Goal: Task Accomplishment & Management: Manage account settings

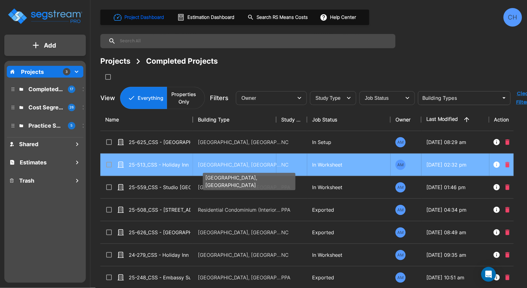
click at [206, 164] on p "Motel-Hotel, Motel-Hotel Site" at bounding box center [239, 164] width 83 height 7
checkbox input "true"
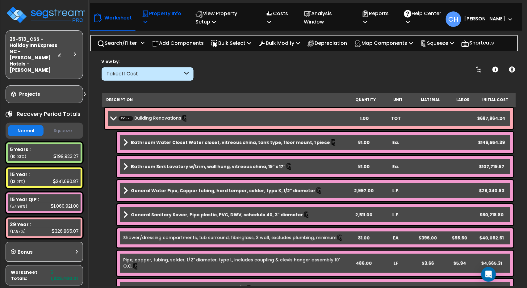
click at [146, 15] on icon at bounding box center [145, 14] width 6 height 6
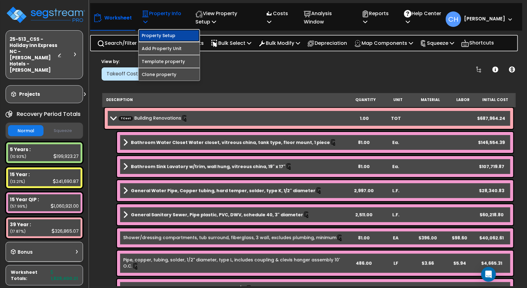
click at [158, 36] on link "Property Setup" at bounding box center [169, 35] width 61 height 12
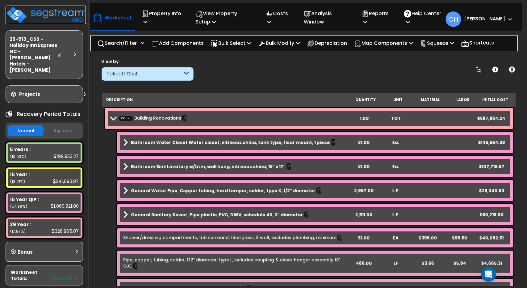
drag, startPoint x: 38, startPoint y: 14, endPoint x: 46, endPoint y: 15, distance: 8.4
click at [38, 14] on img at bounding box center [46, 15] width 80 height 19
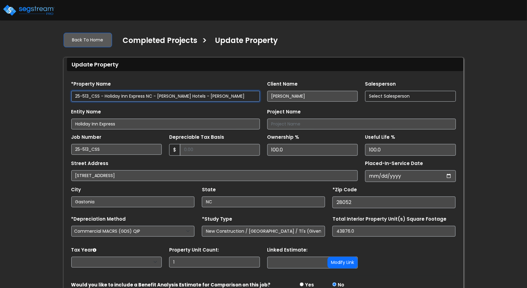
select select "2025"
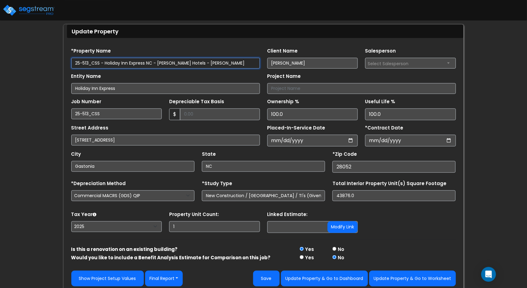
scroll to position [37, 0]
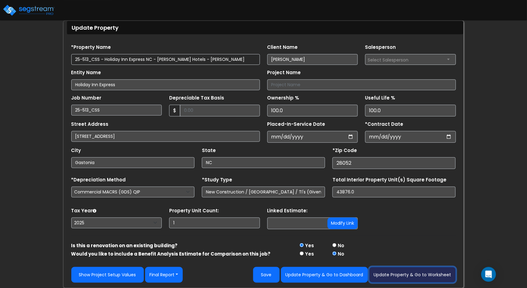
click at [390, 276] on button "Update Property & Go to Worksheet" at bounding box center [412, 275] width 87 height 16
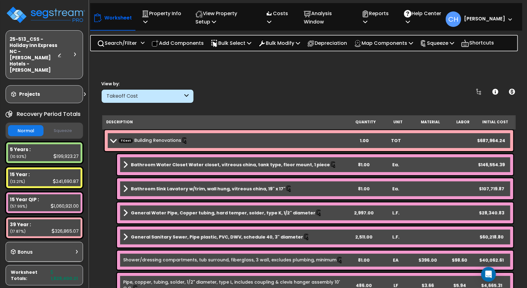
scroll to position [23, 0]
click at [57, 125] on button "Squeeze" at bounding box center [63, 130] width 36 height 11
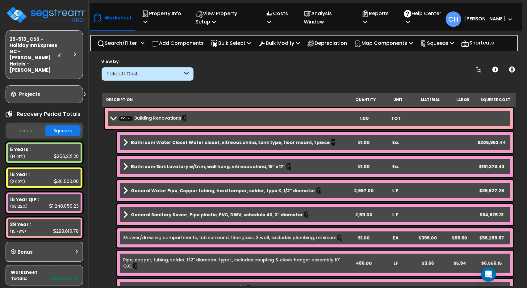
click at [25, 125] on button "Normal" at bounding box center [26, 130] width 36 height 11
click at [368, 23] on icon at bounding box center [366, 21] width 4 height 5
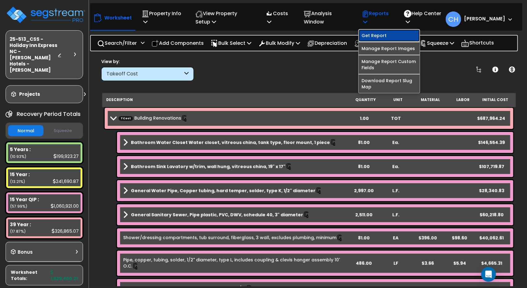
click at [392, 37] on link "Get Report" at bounding box center [389, 35] width 61 height 12
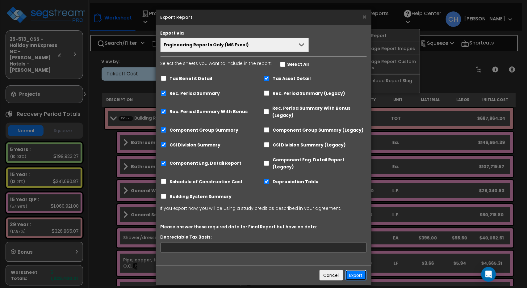
click at [352, 270] on button "Export" at bounding box center [356, 275] width 21 height 11
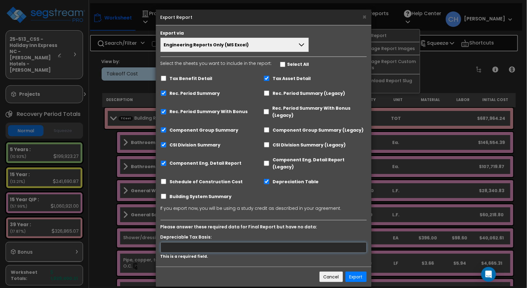
click at [238, 242] on input "text" at bounding box center [264, 247] width 206 height 11
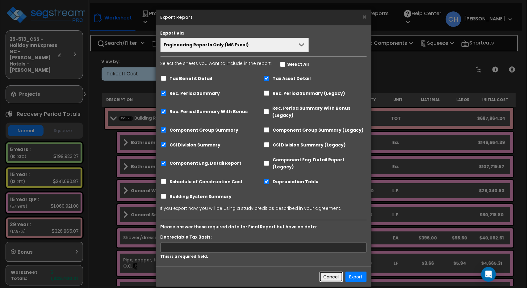
click at [333, 272] on button "Cancel" at bounding box center [331, 277] width 23 height 11
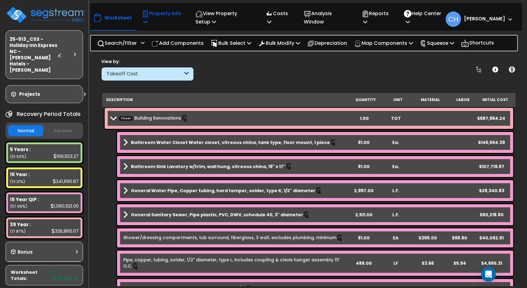
click at [146, 20] on icon at bounding box center [145, 21] width 4 height 5
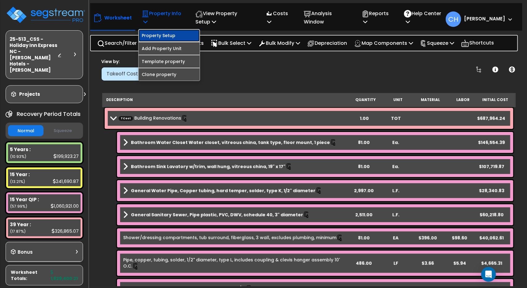
click at [159, 34] on link "Property Setup" at bounding box center [169, 35] width 61 height 12
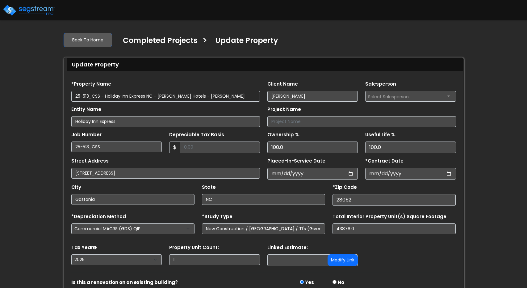
select select "2025"
click at [197, 147] on input "Depreciable Tax Basis" at bounding box center [220, 147] width 80 height 12
click at [181, 161] on div "Street Address 1911 Broadcast [GEOGRAPHIC_DATA]" at bounding box center [165, 167] width 189 height 22
drag, startPoint x: 195, startPoint y: 148, endPoint x: 198, endPoint y: 149, distance: 3.8
click at [195, 148] on input "Depreciable Tax Basis" at bounding box center [220, 147] width 80 height 12
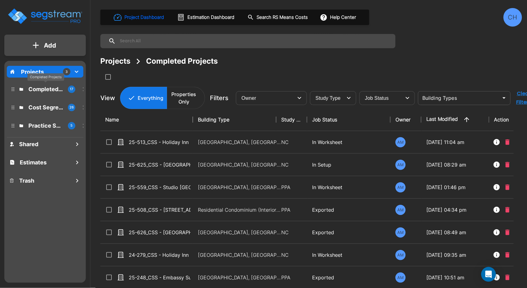
click at [39, 90] on p "Completed Projects" at bounding box center [45, 89] width 35 height 8
click at [34, 106] on p "Cost Segregation Studies" at bounding box center [45, 107] width 35 height 8
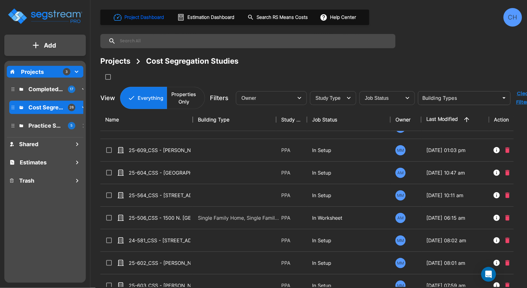
scroll to position [60, 0]
click at [34, 90] on p "Completed Projects" at bounding box center [45, 89] width 35 height 8
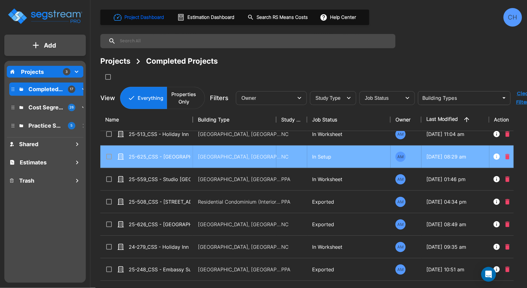
scroll to position [8, 0]
click at [238, 157] on p "Motel-Hotel, Motel-Hotel Site" at bounding box center [239, 156] width 83 height 7
checkbox input "true"
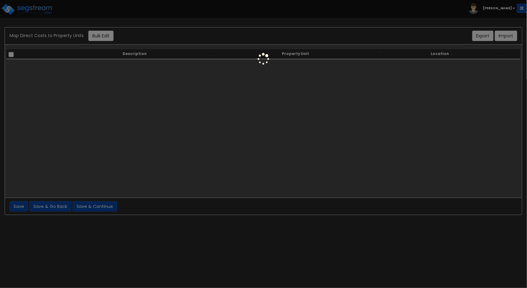
select select "6"
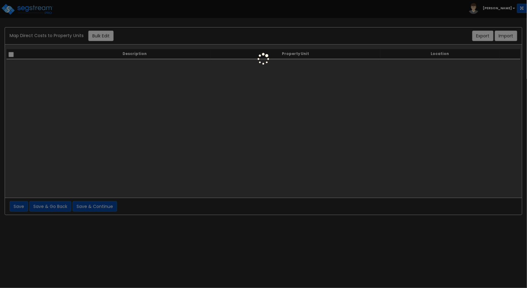
select select "462"
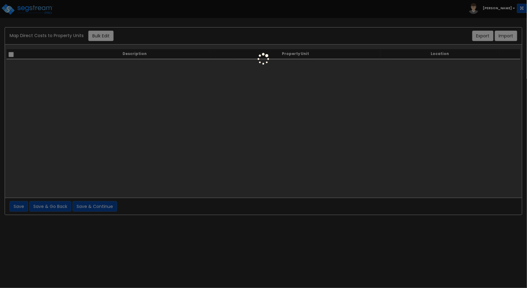
select select "462"
select select "6"
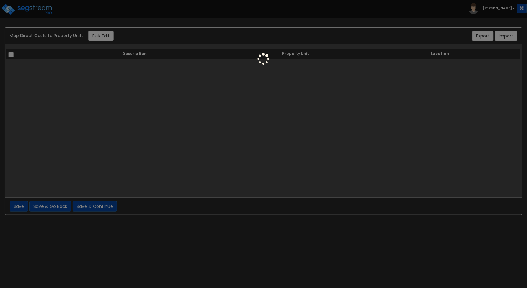
select select "461"
select select "6"
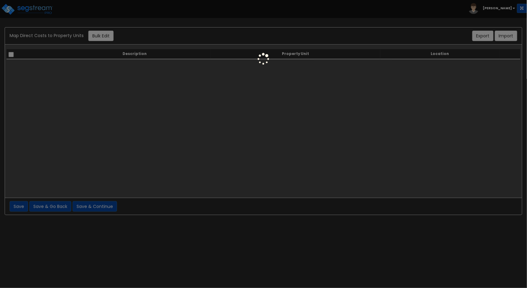
select select "461"
select select "2999"
select select "6"
select select "461"
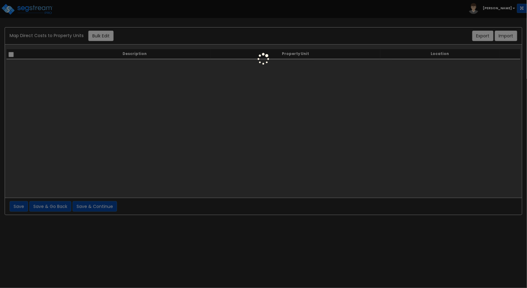
select select "461"
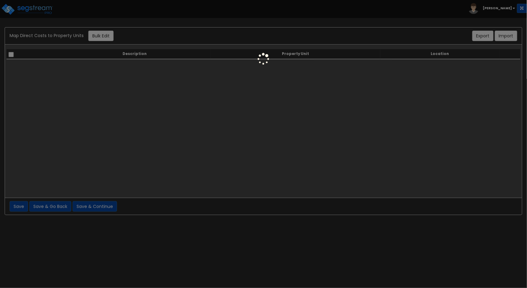
select select "461"
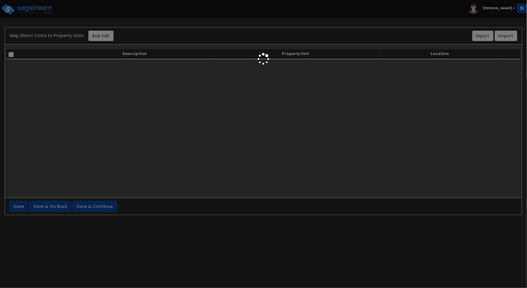
select select "461"
select select "6"
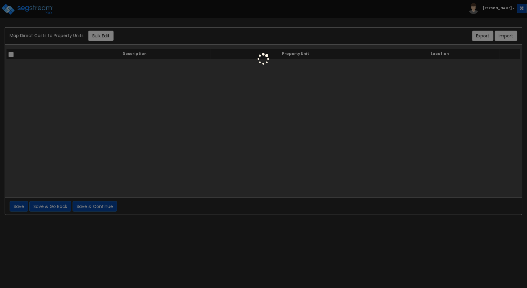
select select "6"
select select "461"
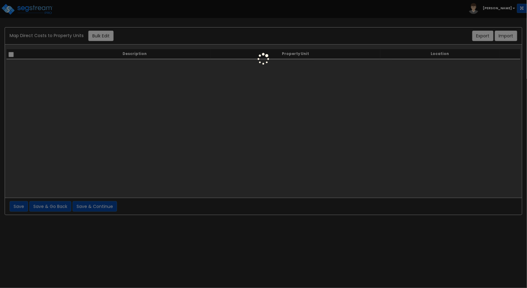
select select "462"
select select "6"
select select "461"
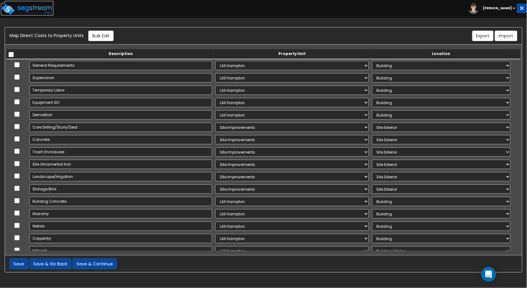
click at [29, 9] on img at bounding box center [27, 9] width 53 height 12
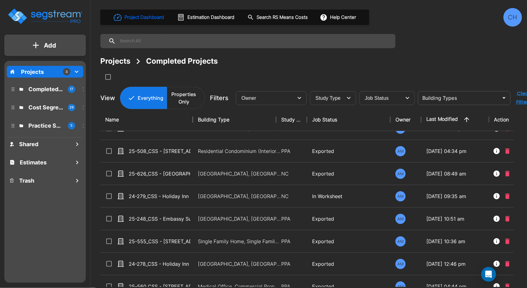
scroll to position [68, 0]
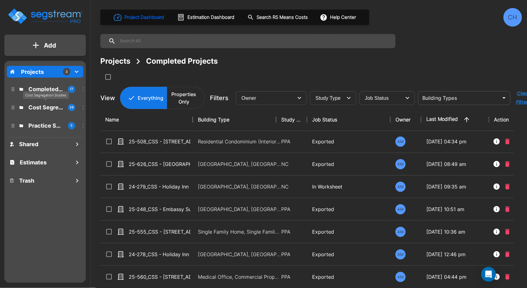
click at [42, 109] on p "Cost Segregation Studies" at bounding box center [45, 107] width 35 height 8
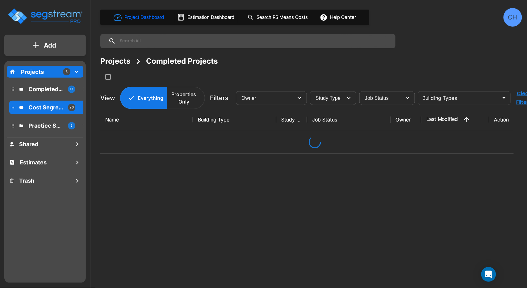
scroll to position [0, 0]
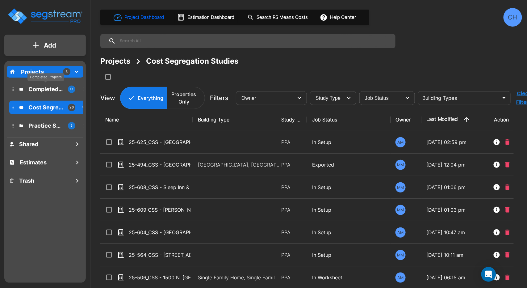
click at [40, 87] on p "Completed Projects" at bounding box center [45, 89] width 35 height 8
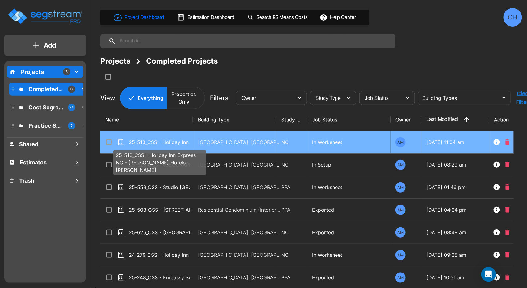
click at [172, 142] on p "25-513_CSS - Holiday Inn Express NC - [PERSON_NAME] Hotels - [PERSON_NAME]" at bounding box center [160, 141] width 62 height 7
click at [172, 142] on p "25-513_CSS - Holiday Inn Express NC - Shivam Hotels - KP Patel" at bounding box center [160, 141] width 62 height 7
checkbox input "true"
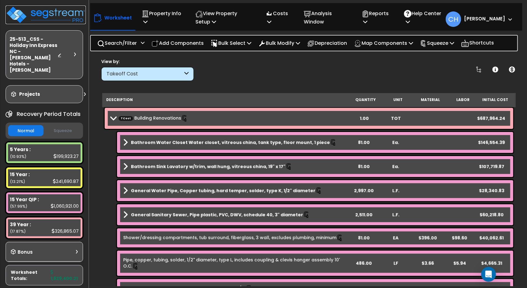
click at [40, 14] on img at bounding box center [46, 15] width 80 height 19
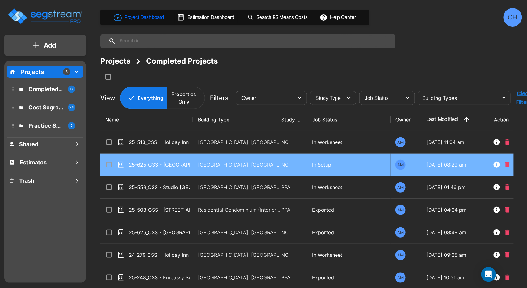
click at [171, 163] on p "25-625_CSS - [GEOGRAPHIC_DATA] [GEOGRAPHIC_DATA], [GEOGRAPHIC_DATA] - Greens Gr…" at bounding box center [160, 164] width 62 height 7
checkbox input "true"
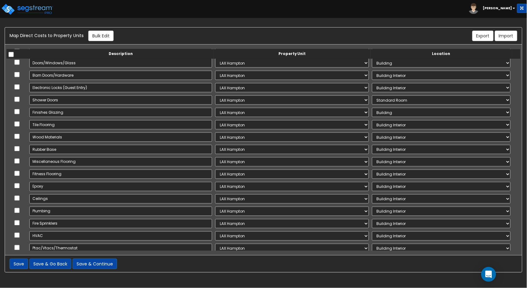
scroll to position [242, 0]
